Goal: Transaction & Acquisition: Download file/media

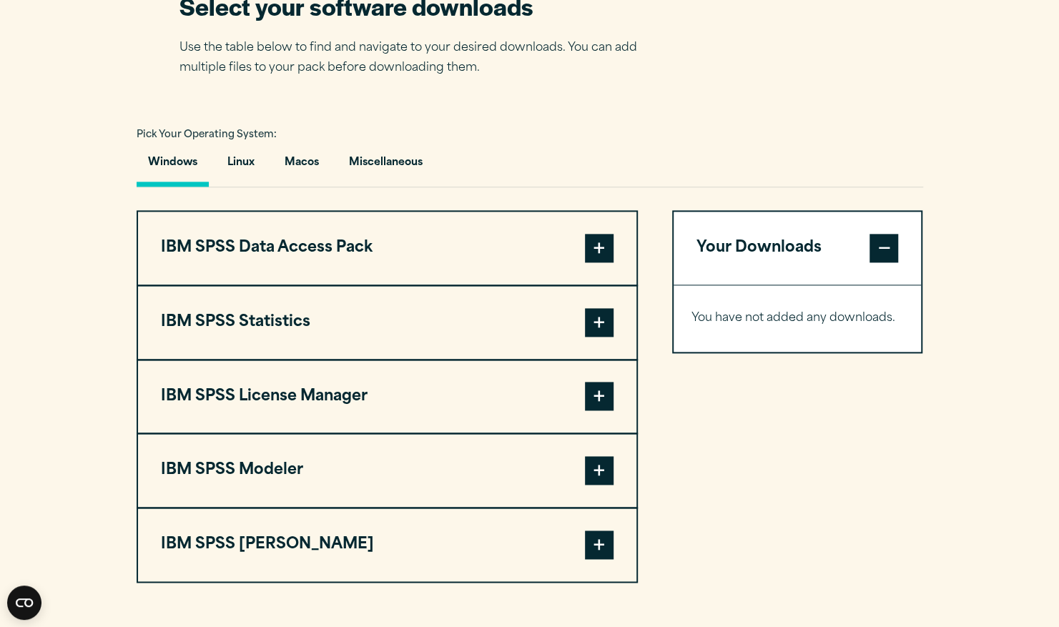
scroll to position [943, 0]
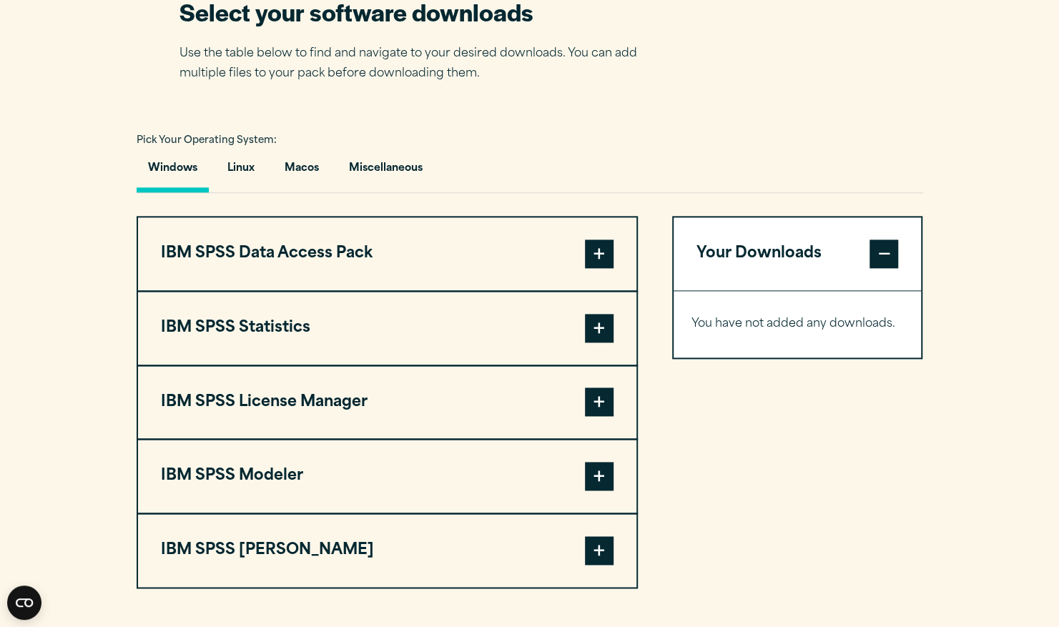
click at [599, 322] on span at bounding box center [599, 328] width 29 height 29
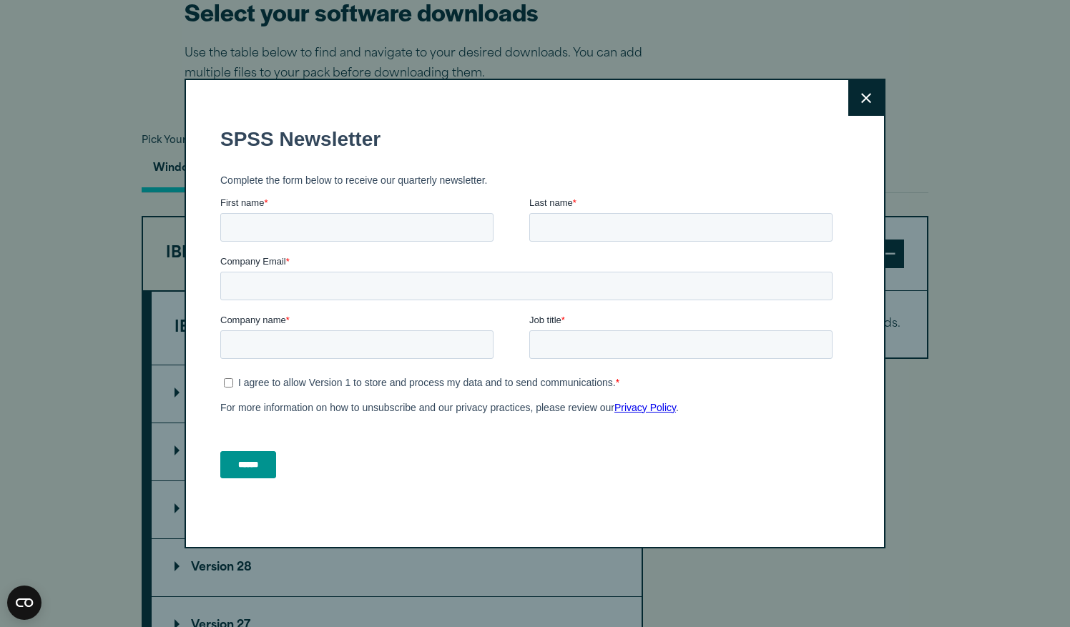
drag, startPoint x: 1069, startPoint y: 255, endPoint x: 1072, endPoint y: 271, distance: 16.0
click at [1059, 271] on html "Consent Details [#IABV2SETTINGS#] About This website uses cookies We use cookie…" at bounding box center [535, 593] width 1070 height 3073
click at [863, 99] on icon at bounding box center [866, 98] width 10 height 10
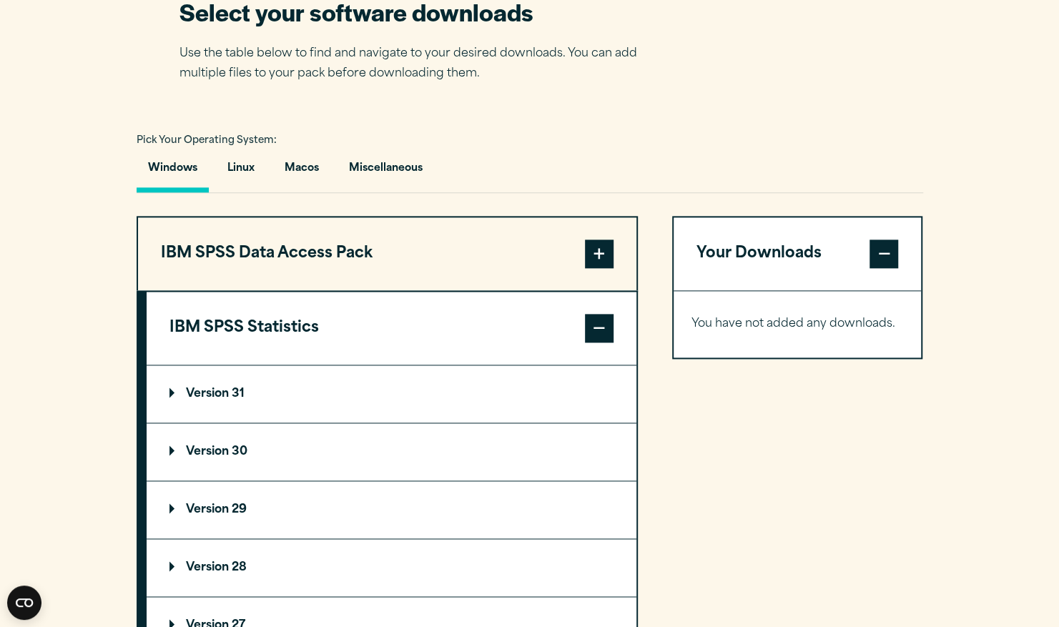
click at [212, 446] on p "Version 30" at bounding box center [209, 451] width 78 height 11
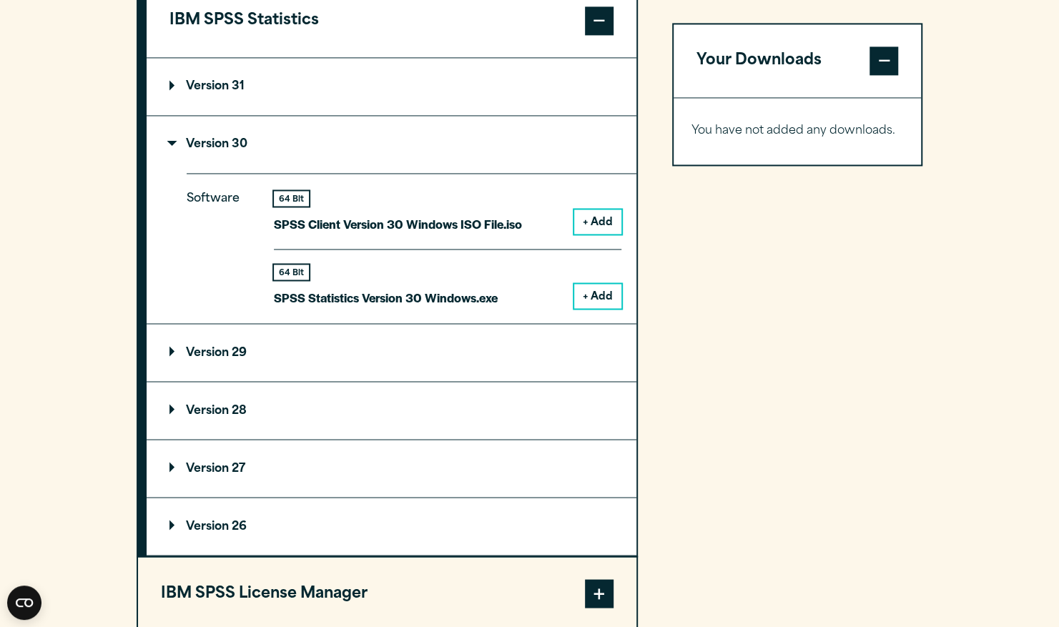
scroll to position [1283, 0]
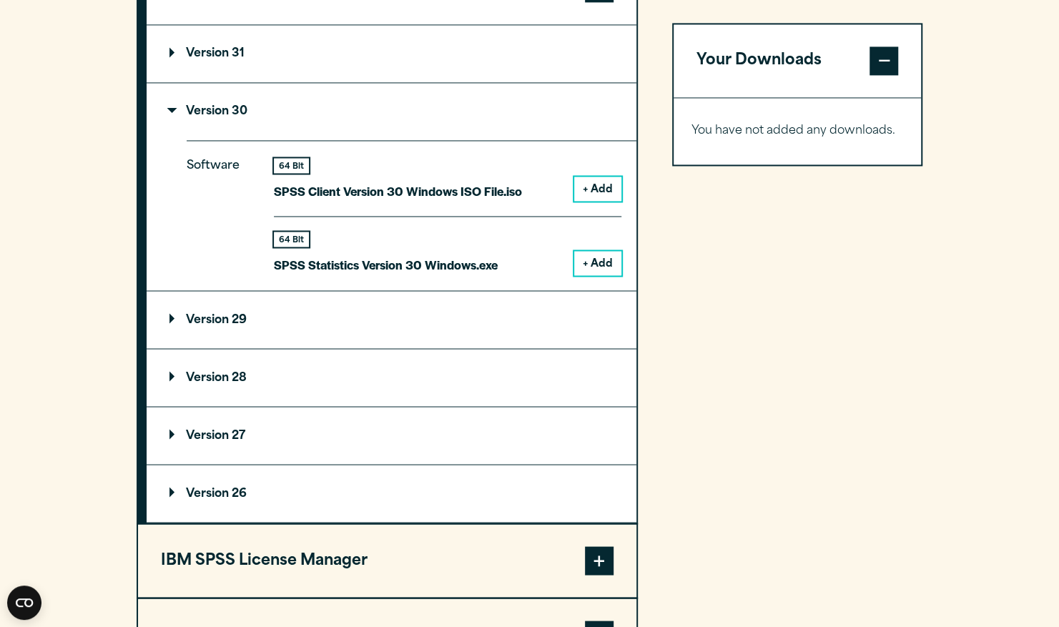
click at [601, 256] on button "+ Add" at bounding box center [597, 263] width 47 height 24
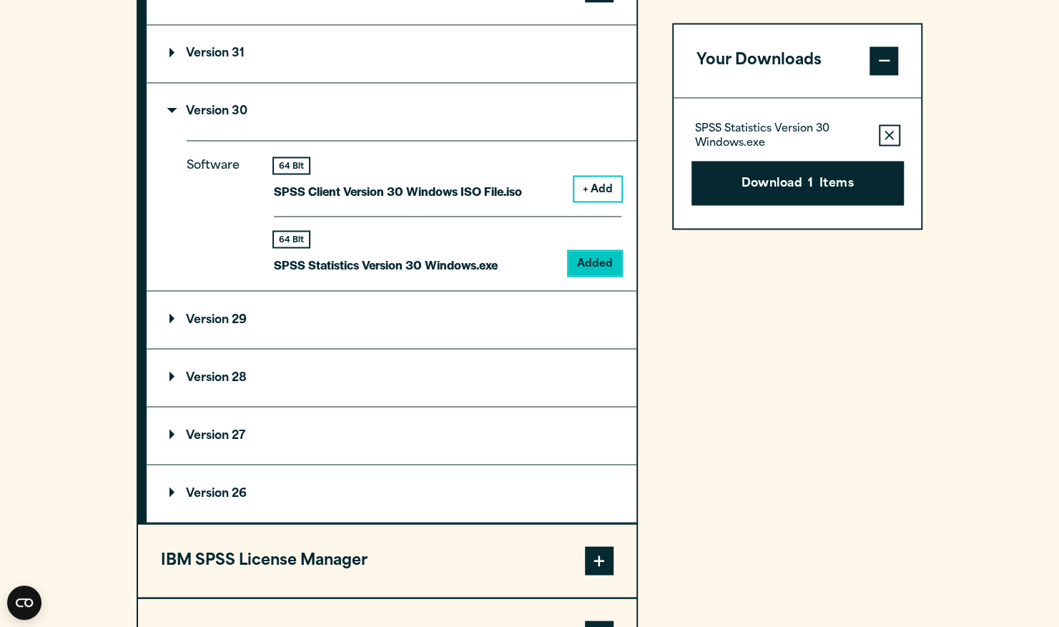
click at [929, 315] on section "Select your software downloads Use the table below to find and navigate to your…" at bounding box center [529, 200] width 1059 height 1183
click at [798, 180] on button "Download 1 Items" at bounding box center [798, 183] width 212 height 44
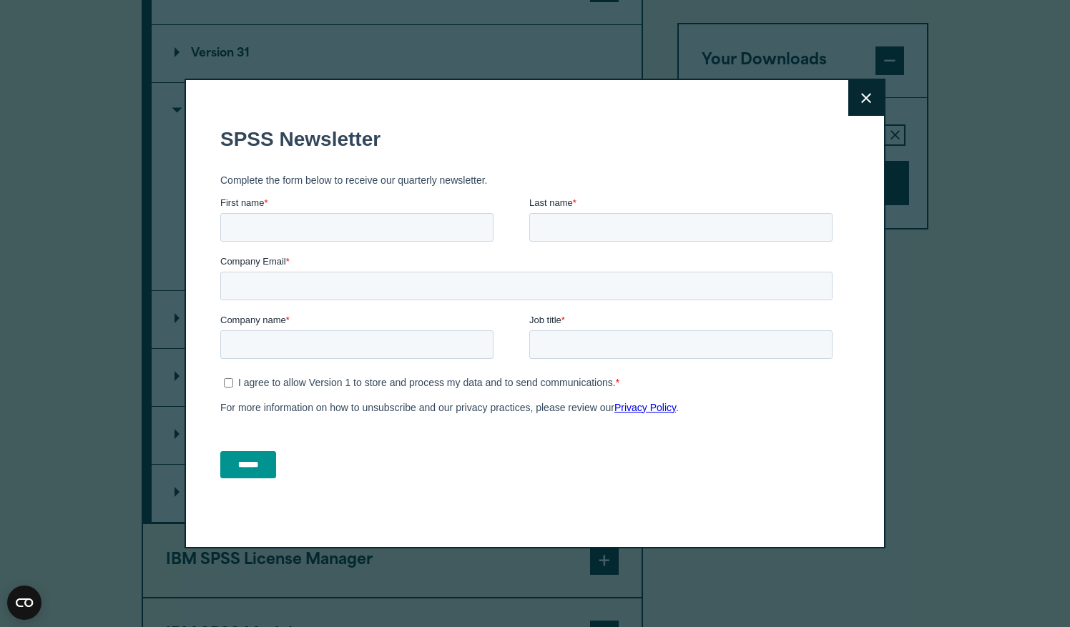
click at [861, 87] on button "Close" at bounding box center [866, 98] width 36 height 36
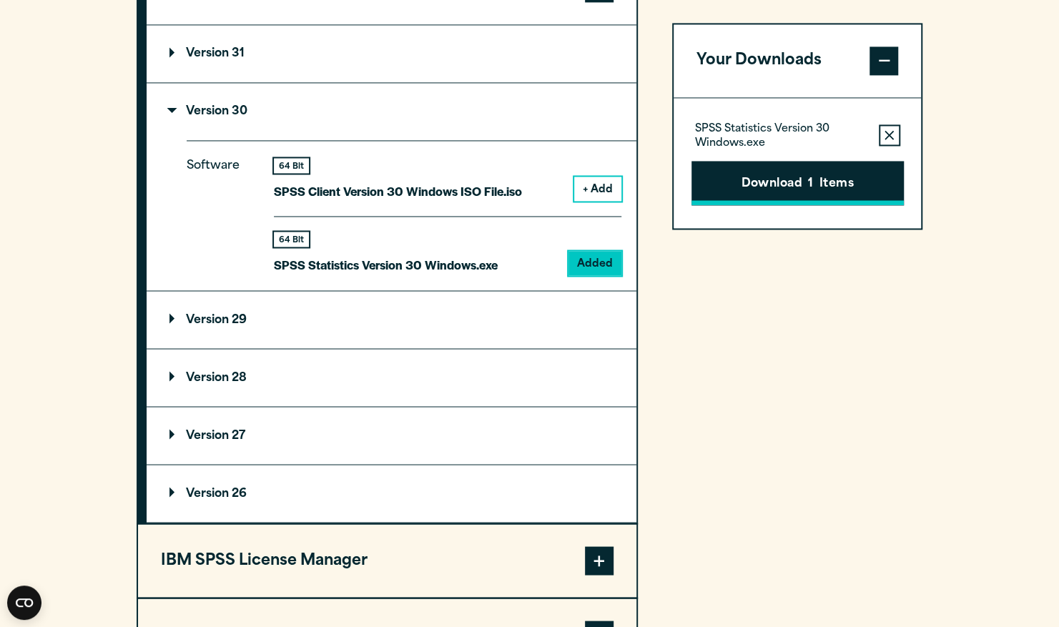
click at [813, 172] on button "Download 1 Items" at bounding box center [798, 183] width 212 height 44
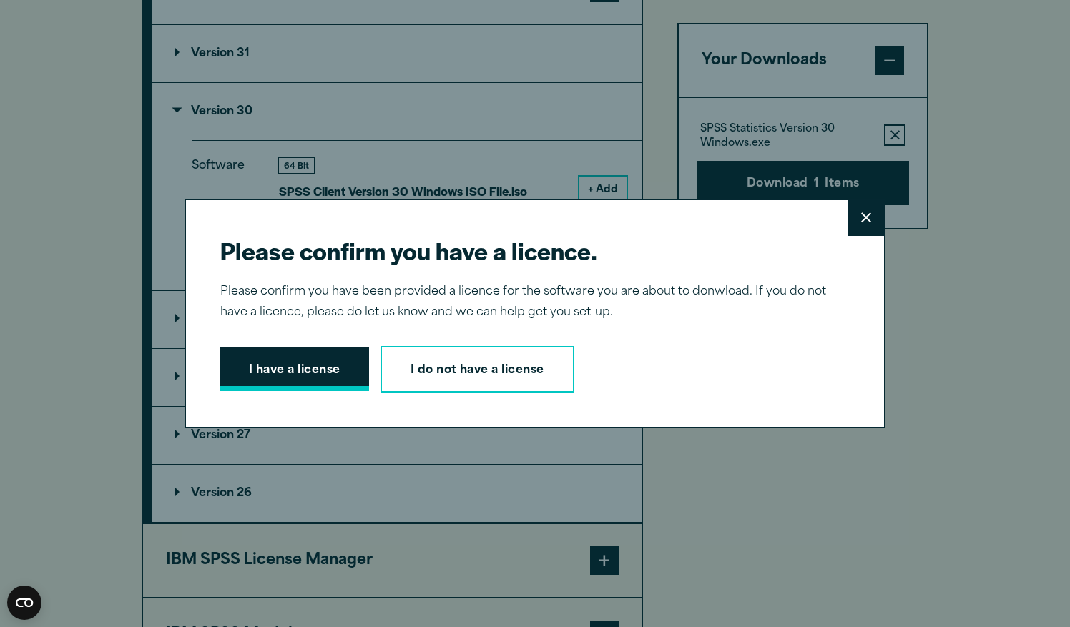
click at [298, 367] on button "I have a license" at bounding box center [294, 370] width 149 height 44
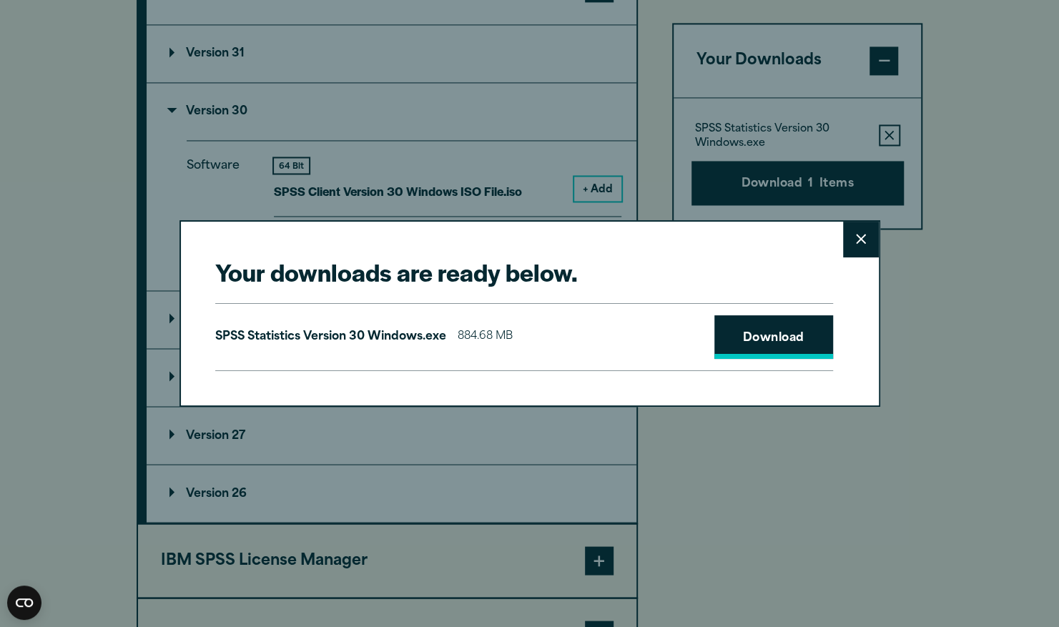
click at [792, 331] on link "Download" at bounding box center [774, 337] width 119 height 44
